Goal: Task Accomplishment & Management: Manage account settings

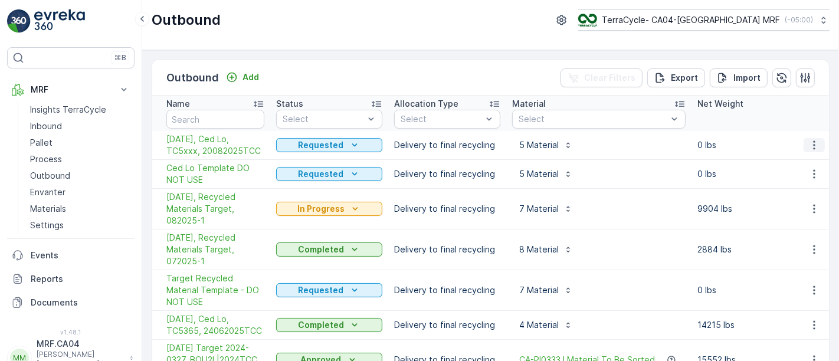
click at [810, 143] on icon "button" at bounding box center [814, 145] width 12 height 12
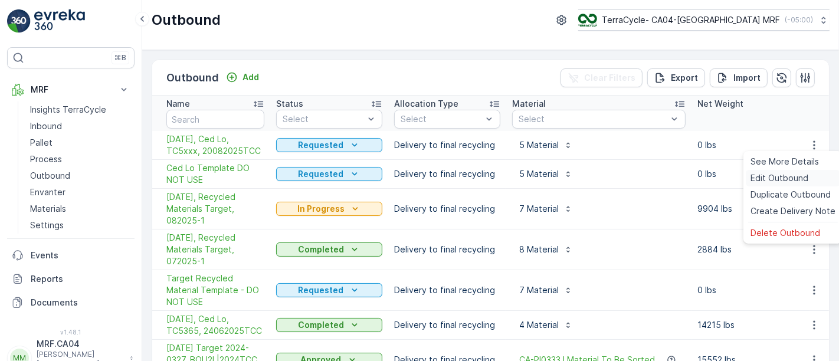
click at [781, 178] on span "Edit Outbound" at bounding box center [779, 178] width 58 height 12
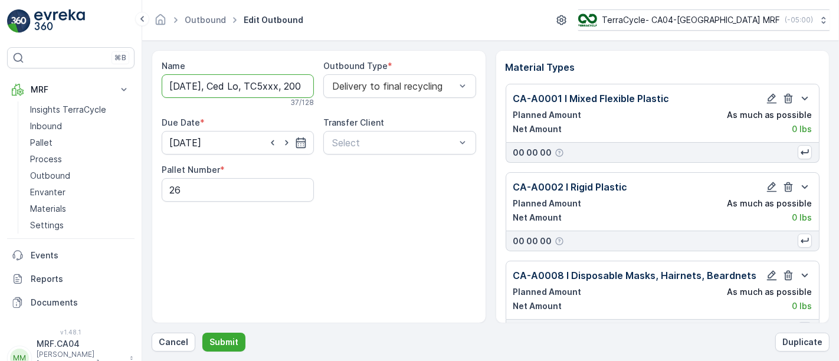
drag, startPoint x: 271, startPoint y: 85, endPoint x: 287, endPoint y: 86, distance: 16.0
click at [287, 86] on input "[DATE], Ced Lo, TC5xxx, 20082025TCC" at bounding box center [238, 86] width 152 height 24
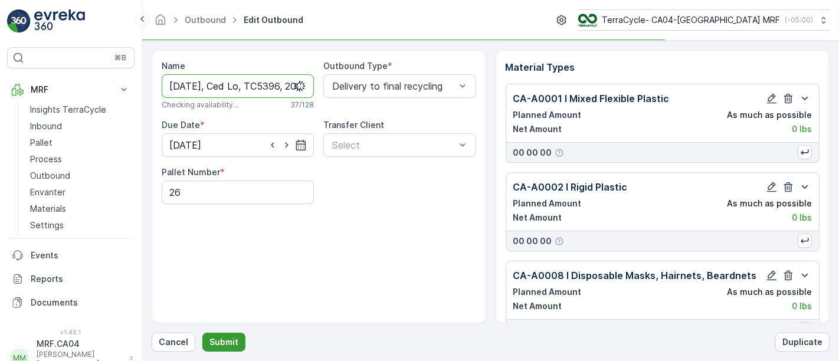
type input "[DATE], Ced Lo, TC5396, 20082025TCC"
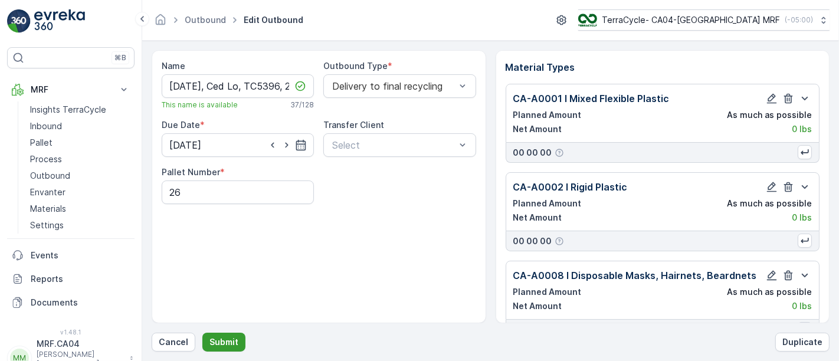
click at [222, 343] on p "Submit" at bounding box center [223, 342] width 29 height 12
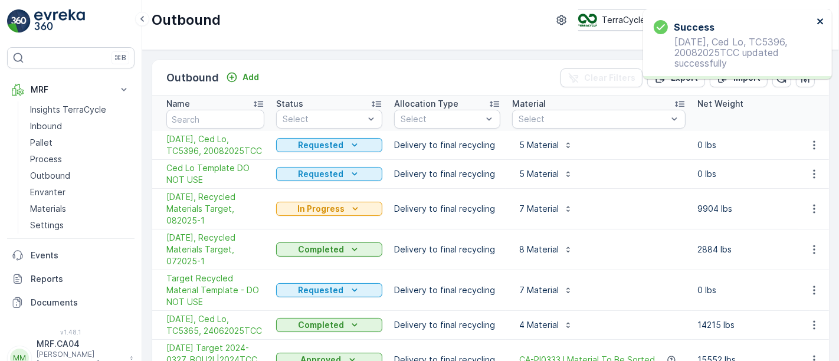
click at [819, 23] on icon "close" at bounding box center [820, 21] width 8 height 9
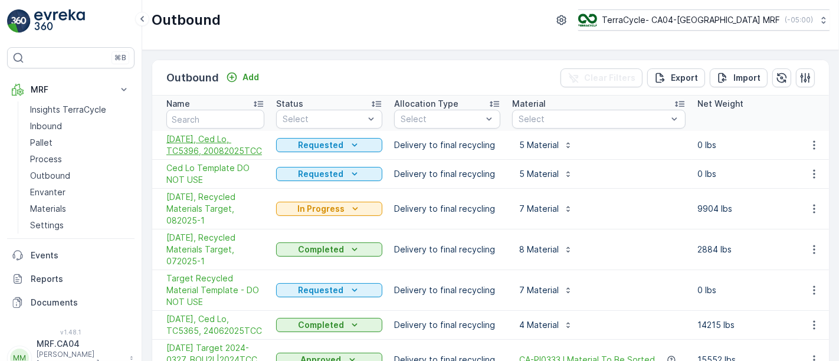
click at [247, 153] on span "[DATE], Ced Lo, TC5396, 20082025TCC" at bounding box center [215, 145] width 98 height 24
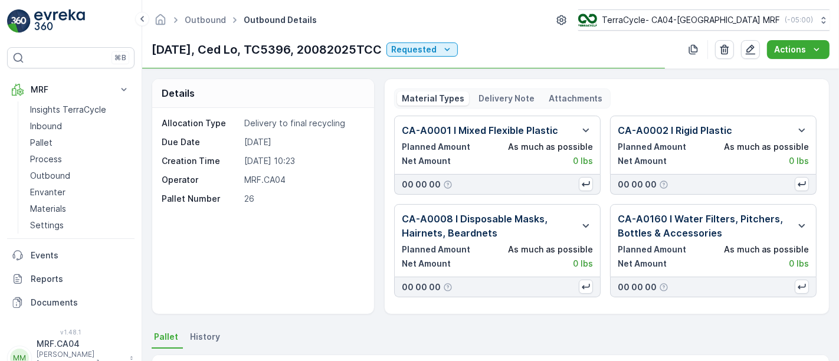
click at [327, 48] on p "[DATE], Ced Lo, TC5396, 20082025TCC" at bounding box center [267, 50] width 230 height 18
copy p "20082025TCC"
